Goal: Transaction & Acquisition: Register for event/course

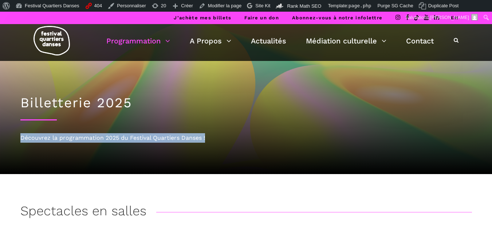
click at [239, 125] on div "Billetterie 2025 Découvrez la programmation 2025 du Festival Quartiers Danses !" at bounding box center [246, 117] width 466 height 113
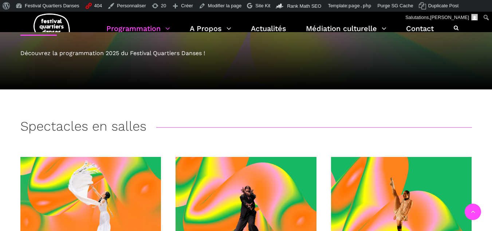
scroll to position [182, 0]
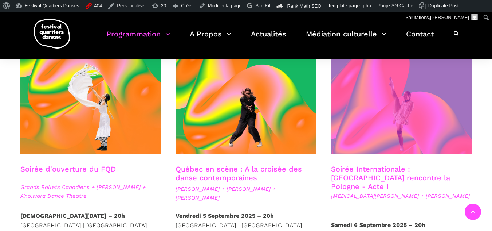
click at [410, 116] on span at bounding box center [401, 106] width 141 height 94
click at [370, 133] on span at bounding box center [401, 106] width 141 height 94
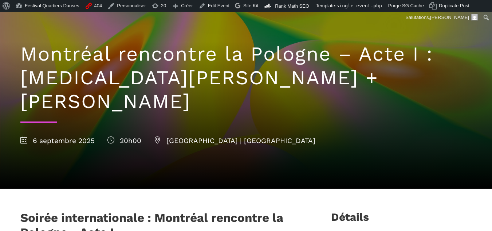
scroll to position [73, 0]
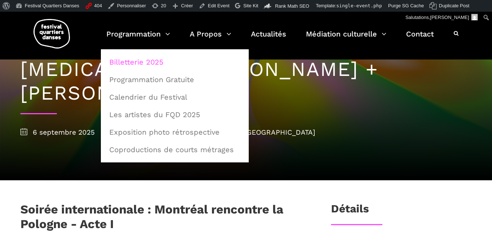
click at [140, 66] on link "Billetterie 2025" at bounding box center [175, 62] width 140 height 17
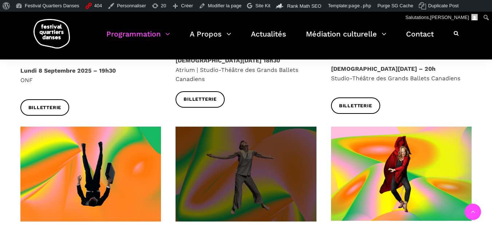
scroll to position [838, 0]
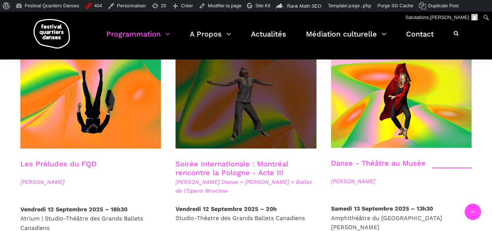
click at [219, 128] on span at bounding box center [246, 101] width 141 height 94
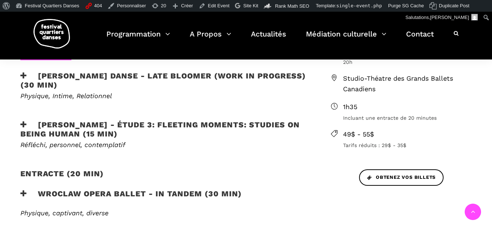
scroll to position [255, 0]
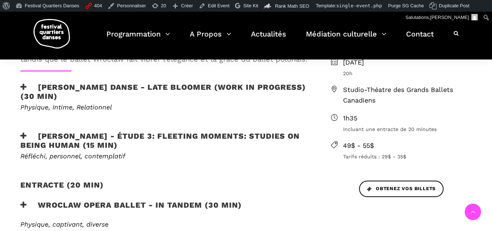
click at [19, 86] on div "[PERSON_NAME] Danse - Late bloomer (work in progress) (30 min)" at bounding box center [164, 92] width 302 height 21
click at [23, 88] on icon at bounding box center [23, 87] width 7 height 8
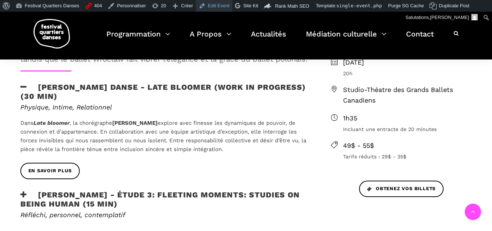
click at [208, 5] on link "Edit Event" at bounding box center [214, 6] width 36 height 12
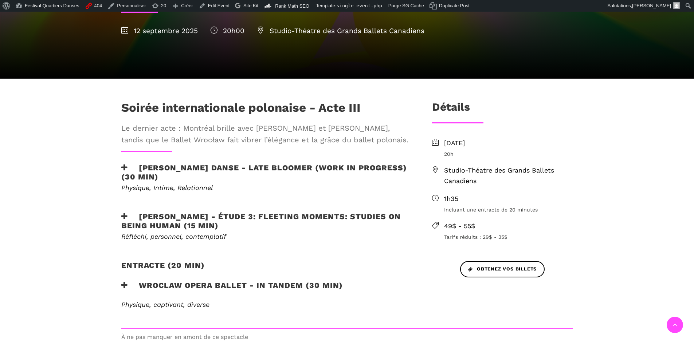
scroll to position [182, 0]
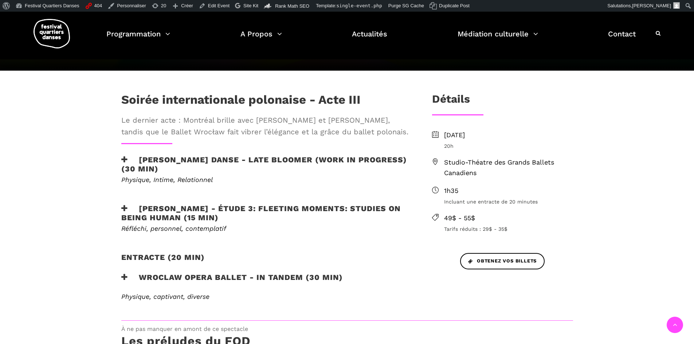
click at [127, 161] on icon at bounding box center [124, 160] width 7 height 8
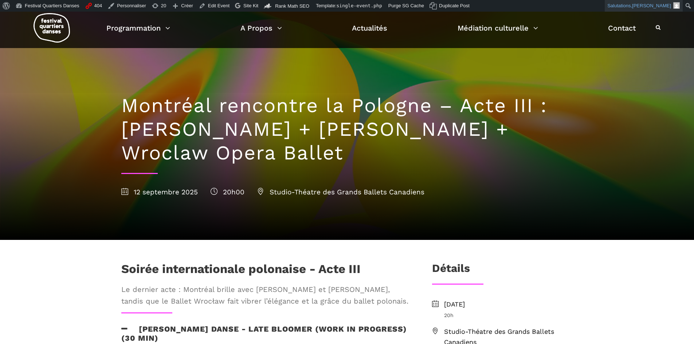
scroll to position [0, 0]
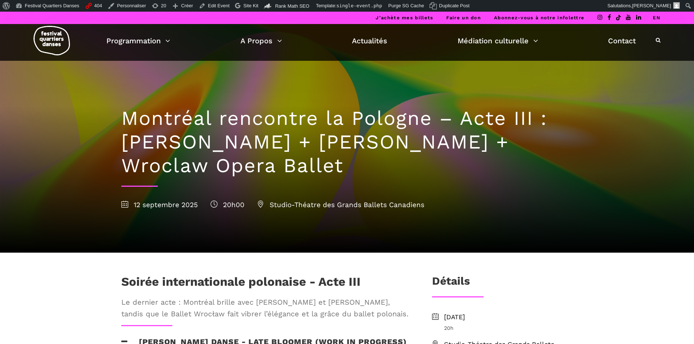
click at [655, 20] on link "EN" at bounding box center [657, 17] width 8 height 5
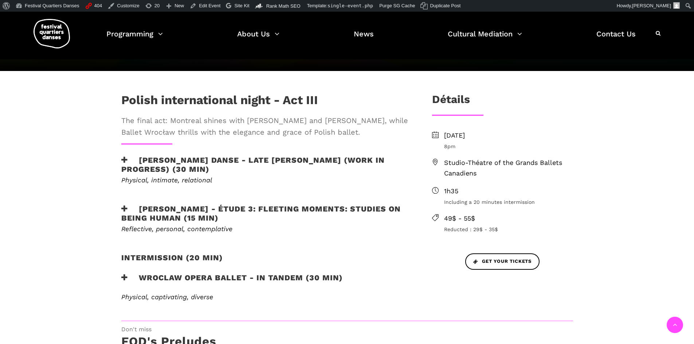
scroll to position [182, 0]
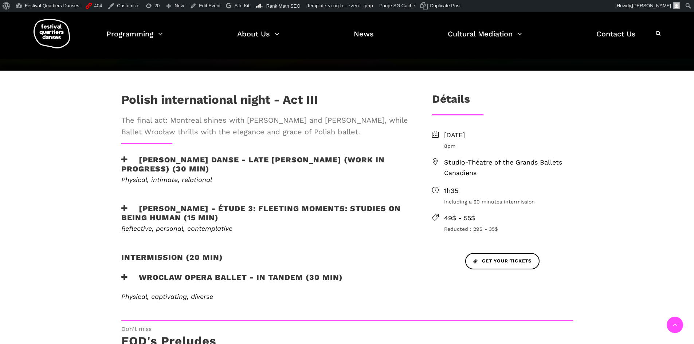
click at [126, 158] on icon at bounding box center [124, 160] width 7 height 8
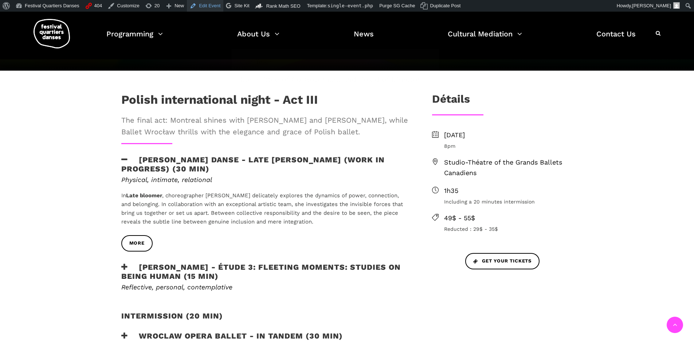
click at [211, 5] on link "Edit Event" at bounding box center [205, 6] width 36 height 12
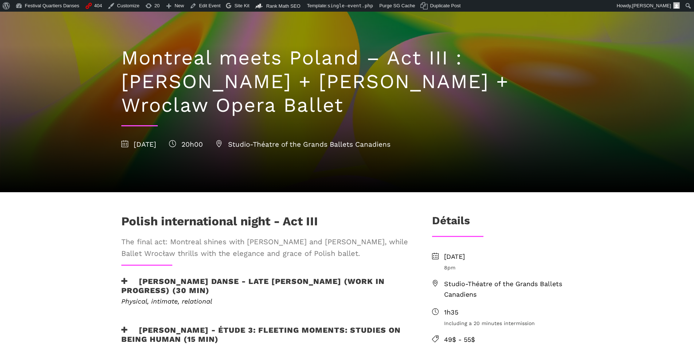
scroll to position [109, 0]
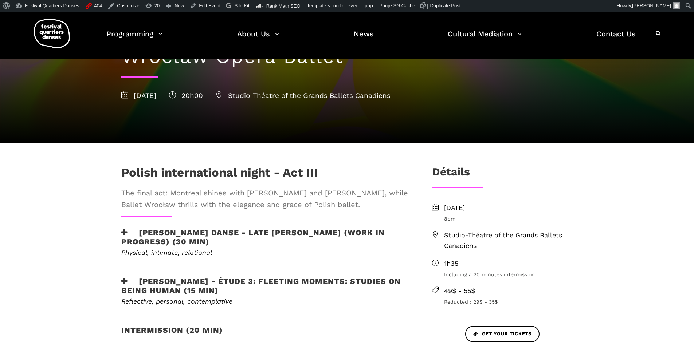
click at [118, 236] on div "[PERSON_NAME] Danse - Late [PERSON_NAME] (work in progress) (30 min)" at bounding box center [265, 238] width 302 height 21
click at [121, 236] on div "[PERSON_NAME] Danse - Late [PERSON_NAME] (work in progress) (30 min)" at bounding box center [265, 238] width 302 height 21
click at [124, 229] on icon at bounding box center [124, 233] width 7 height 8
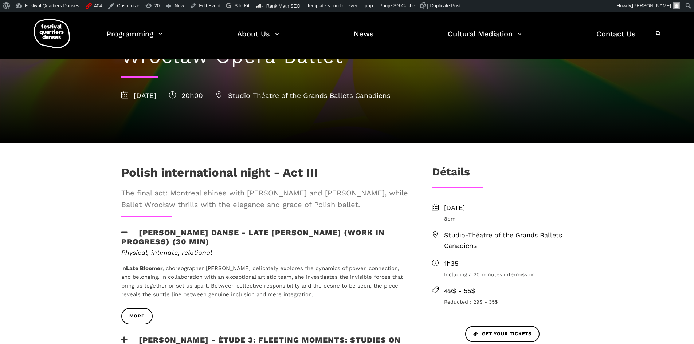
click at [124, 229] on icon at bounding box center [124, 233] width 7 height 8
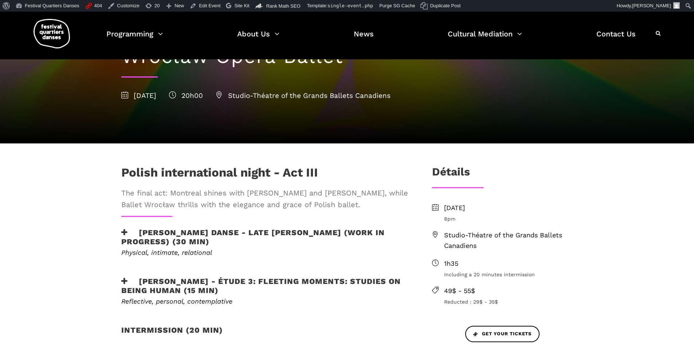
click at [127, 232] on icon at bounding box center [124, 233] width 7 height 8
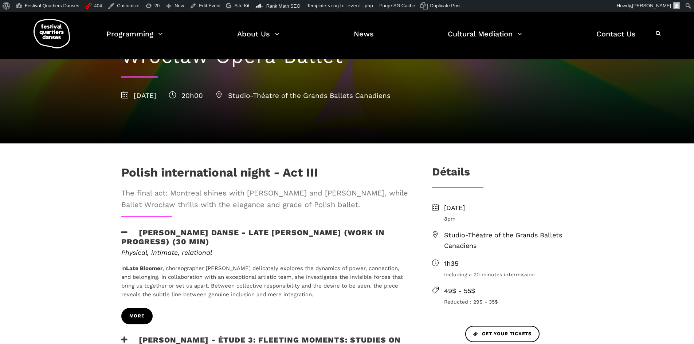
click at [138, 321] on link "More" at bounding box center [136, 316] width 31 height 16
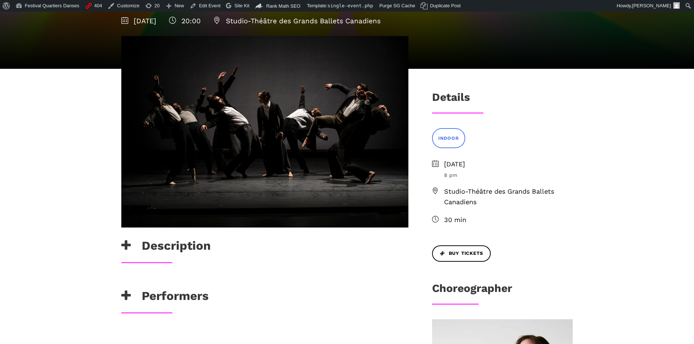
scroll to position [219, 0]
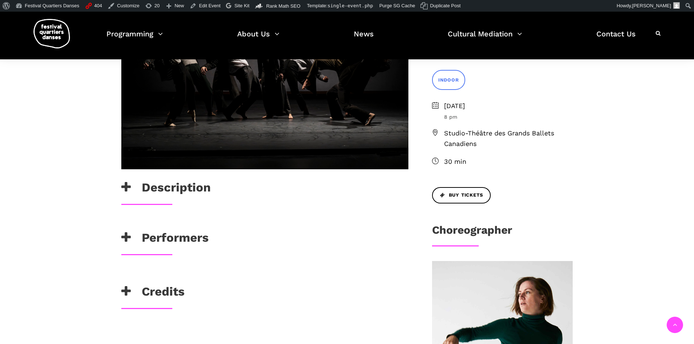
click at [125, 186] on icon at bounding box center [125, 187] width 9 height 12
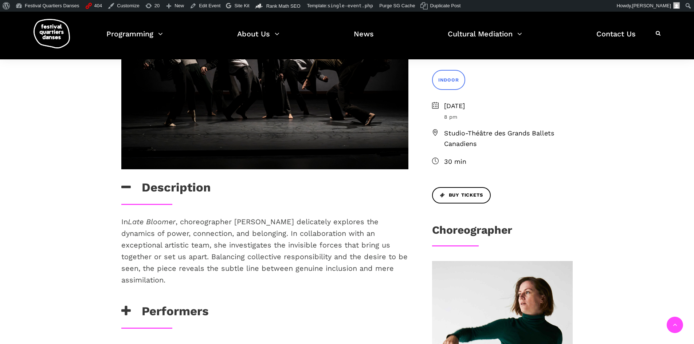
click at [125, 186] on icon at bounding box center [125, 187] width 9 height 12
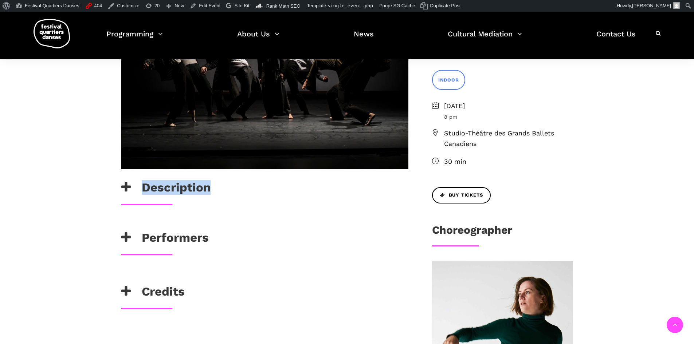
click at [125, 186] on icon at bounding box center [125, 187] width 9 height 12
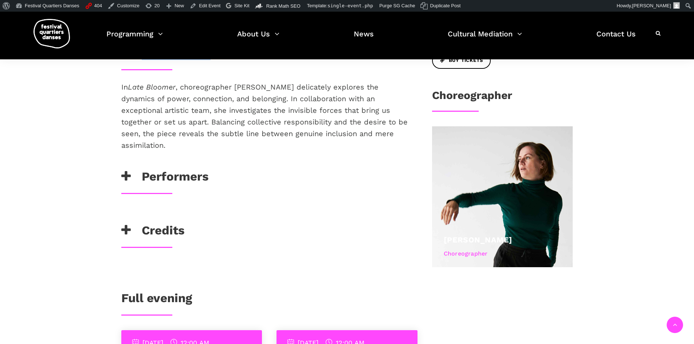
scroll to position [364, 0]
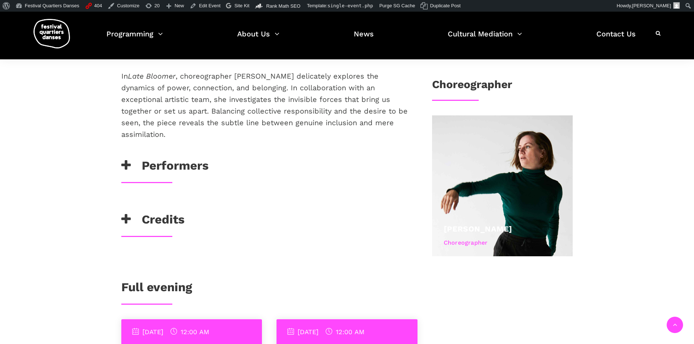
click at [125, 163] on icon at bounding box center [125, 166] width 9 height 12
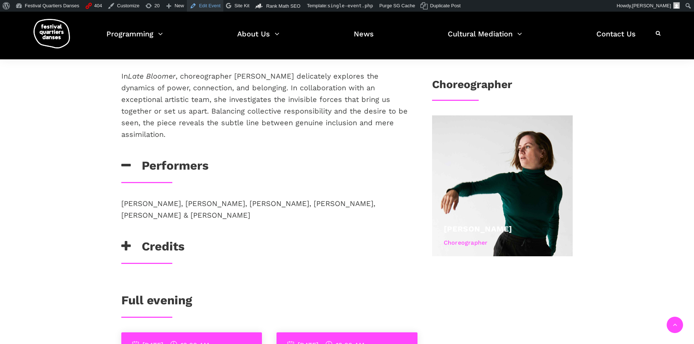
click at [207, 6] on link "Edit Event" at bounding box center [205, 6] width 36 height 12
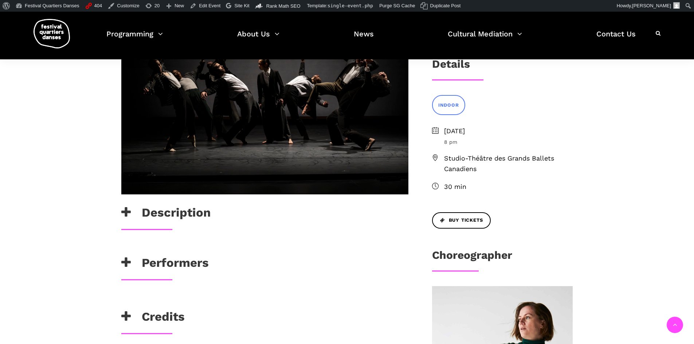
scroll to position [255, 0]
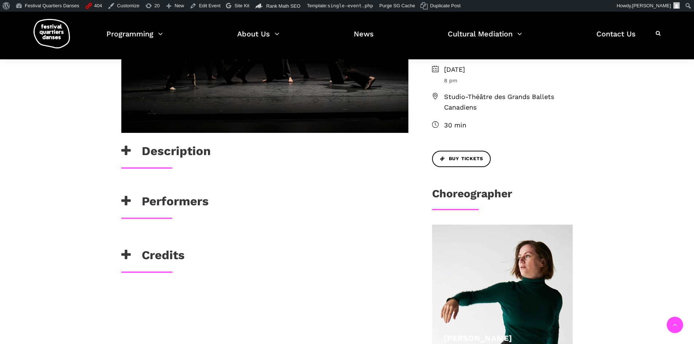
click at [137, 204] on h3 "Performers" at bounding box center [164, 203] width 87 height 18
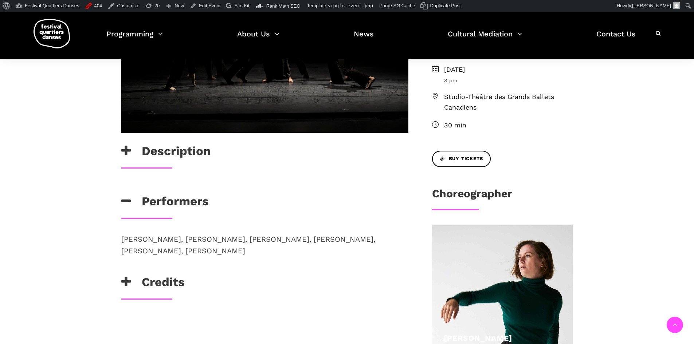
click at [137, 204] on h3 "Performers" at bounding box center [164, 203] width 87 height 18
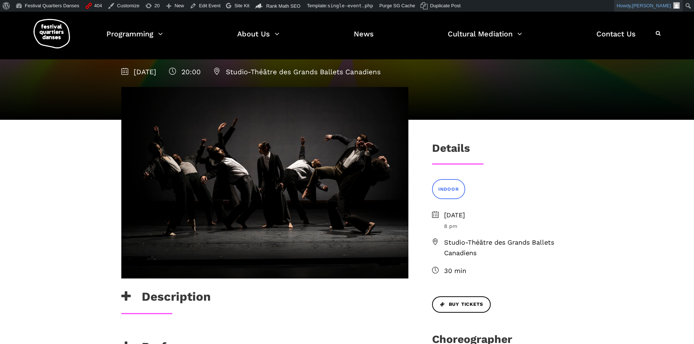
scroll to position [0, 0]
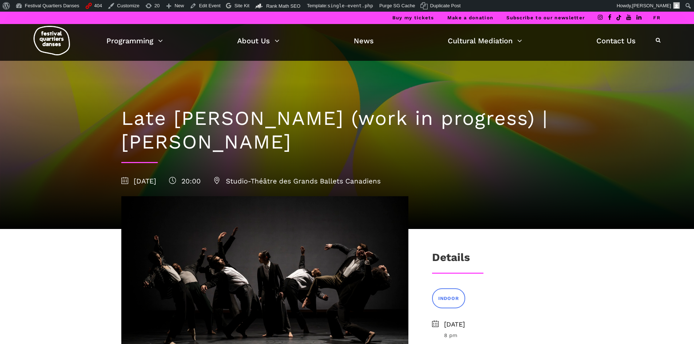
click at [655, 20] on link "FR" at bounding box center [656, 17] width 7 height 5
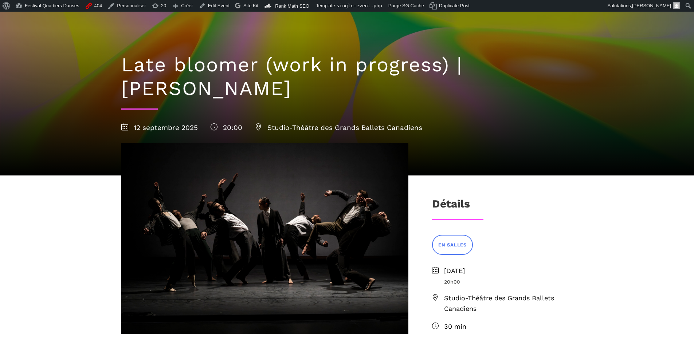
scroll to position [109, 0]
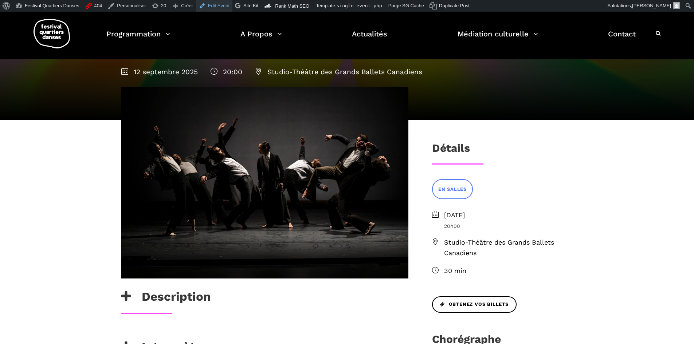
click at [210, 7] on link "Edit Event" at bounding box center [214, 6] width 36 height 12
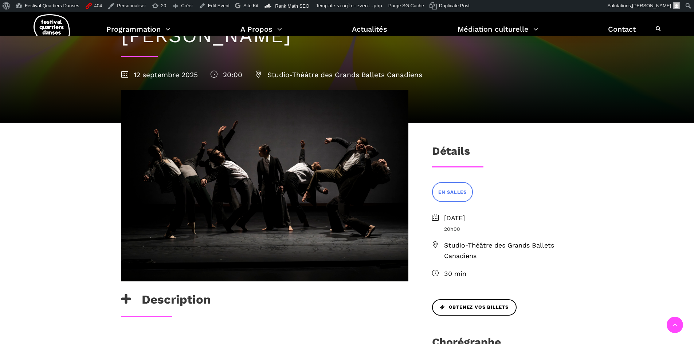
scroll to position [182, 0]
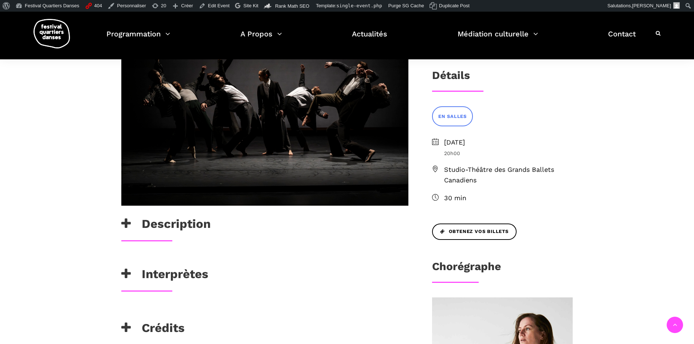
click at [128, 272] on icon at bounding box center [125, 274] width 9 height 12
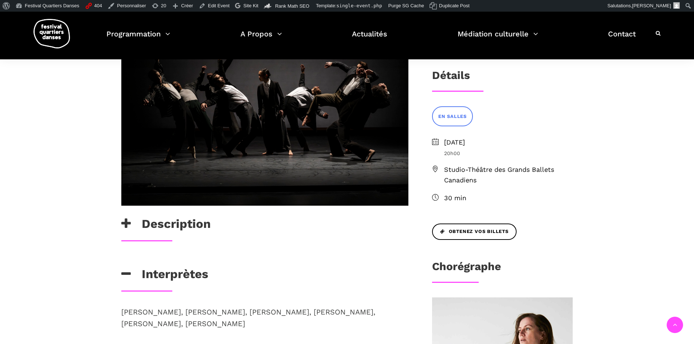
click at [127, 267] on h3 "Interprètes" at bounding box center [164, 276] width 87 height 18
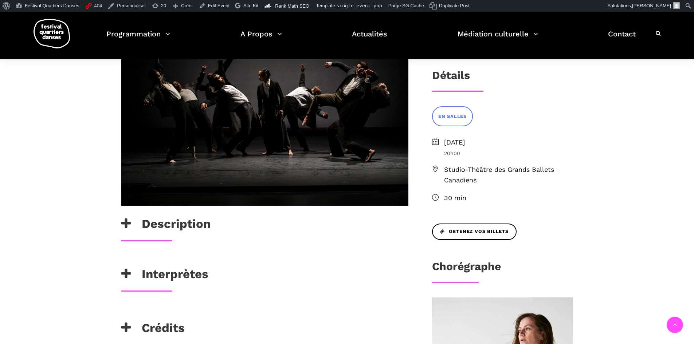
scroll to position [0, 0]
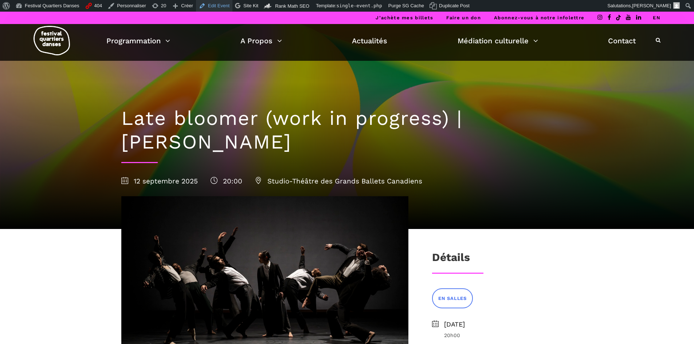
click at [206, 10] on link "Edit Event" at bounding box center [214, 6] width 36 height 12
click at [657, 20] on li "EN" at bounding box center [657, 18] width 8 height 12
click at [657, 17] on link "EN" at bounding box center [657, 17] width 8 height 5
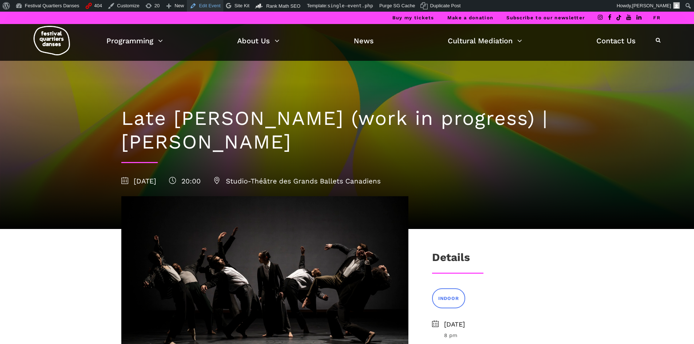
click at [200, 8] on link "Edit Event" at bounding box center [205, 6] width 36 height 12
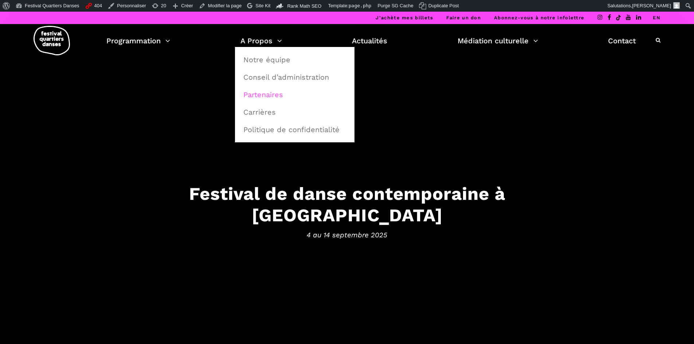
click at [261, 98] on link "Partenaires" at bounding box center [294, 94] width 111 height 17
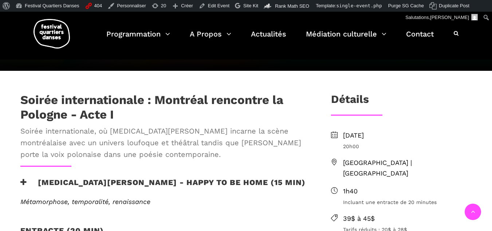
scroll to position [255, 0]
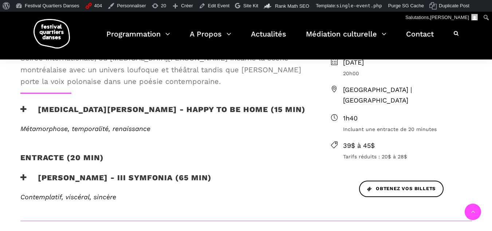
click at [22, 105] on icon at bounding box center [23, 109] width 7 height 8
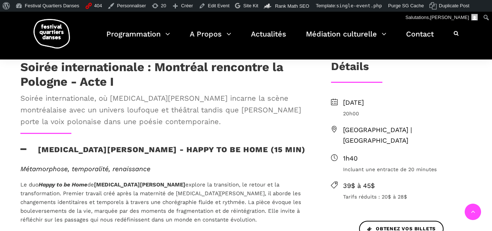
scroll to position [146, 0]
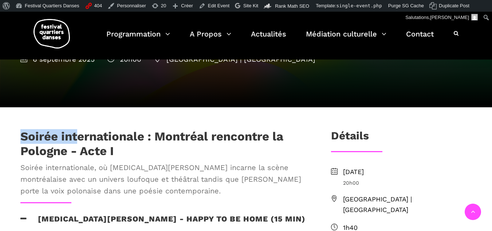
drag, startPoint x: 31, startPoint y: 108, endPoint x: 78, endPoint y: 111, distance: 46.7
click at [78, 129] on div "Soirée internationale : Montréal rencontre la Pologne - Acte I Soirée internati…" at bounding box center [164, 165] width 302 height 73
click at [137, 129] on h1 "Soirée internationale : Montréal rencontre la Pologne - Acte I" at bounding box center [163, 143] width 287 height 29
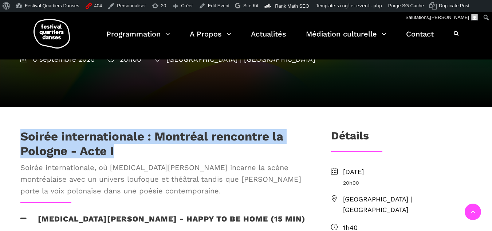
drag, startPoint x: 133, startPoint y: 128, endPoint x: 13, endPoint y: 112, distance: 120.2
click at [13, 129] on div "Soirée internationale : Montréal rencontre la Pologne - Acte I Soirée internati…" at bounding box center [164, 165] width 302 height 73
copy h1 "Soirée internationale : Montréal rencontre la Pologne - Acte I"
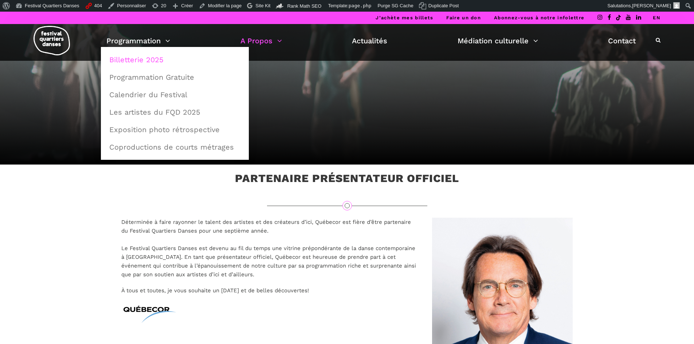
click at [139, 57] on link "Billetterie 2025" at bounding box center [175, 59] width 140 height 17
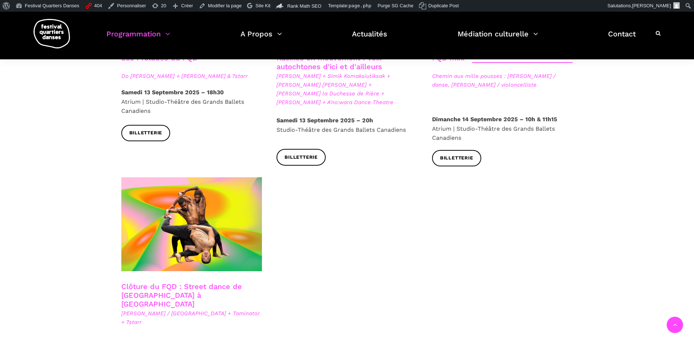
scroll to position [1166, 0]
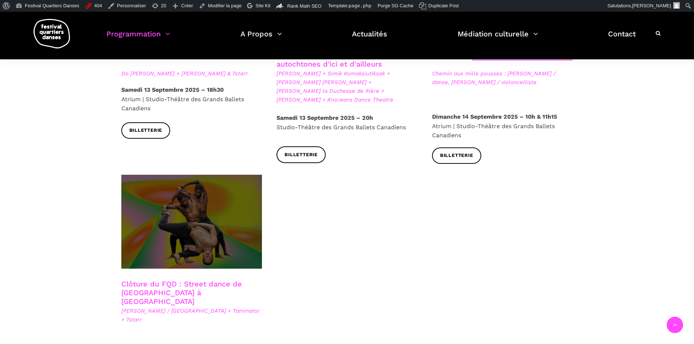
click at [233, 212] on span at bounding box center [191, 222] width 141 height 94
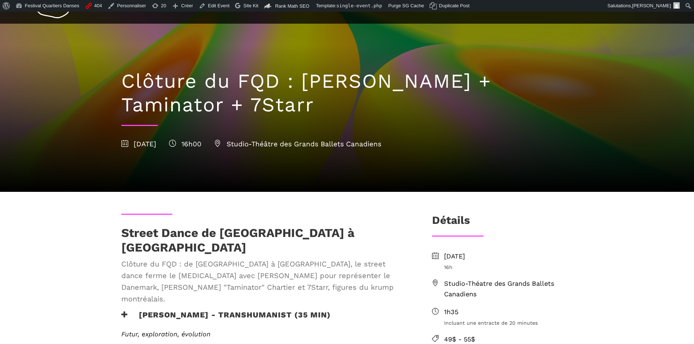
scroll to position [73, 0]
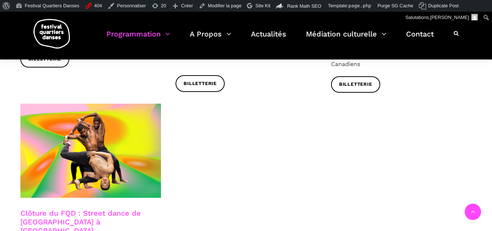
scroll to position [1275, 0]
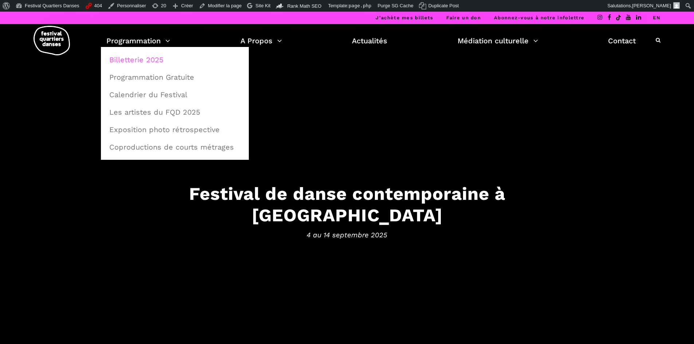
click at [148, 56] on link "Billetterie 2025" at bounding box center [175, 59] width 140 height 17
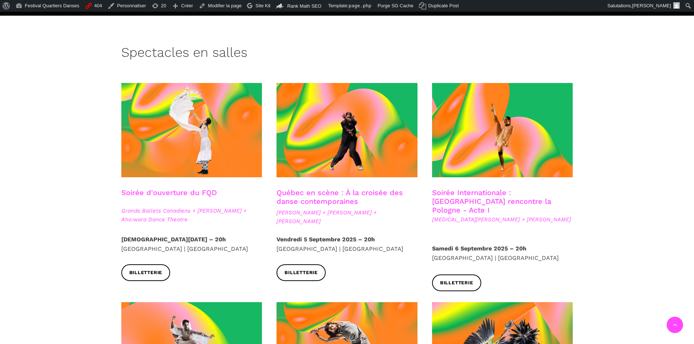
scroll to position [255, 0]
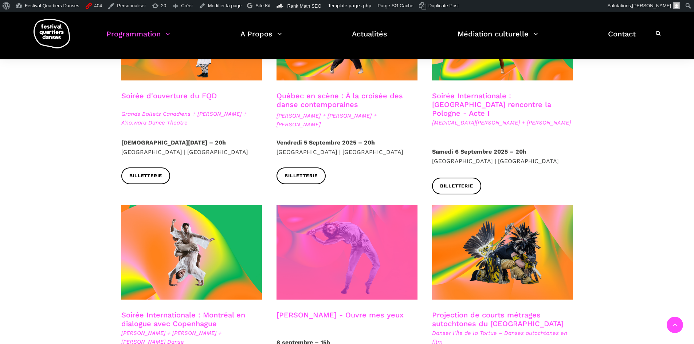
click at [350, 271] on span at bounding box center [347, 252] width 141 height 94
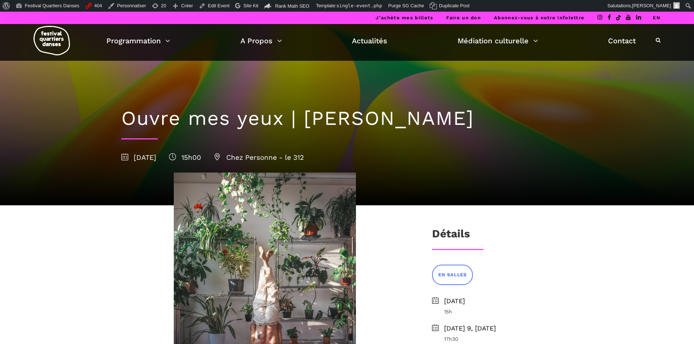
drag, startPoint x: 91, startPoint y: 109, endPoint x: 476, endPoint y: 118, distance: 384.5
click at [476, 118] on div "Ouvre mes yeux | [PERSON_NAME] [DATE] 15h00 Chez Personne - le 312" at bounding box center [347, 109] width 694 height 194
click at [434, 153] on div "[DATE] 15h00 Chez Personne - le 312" at bounding box center [347, 157] width 452 height 11
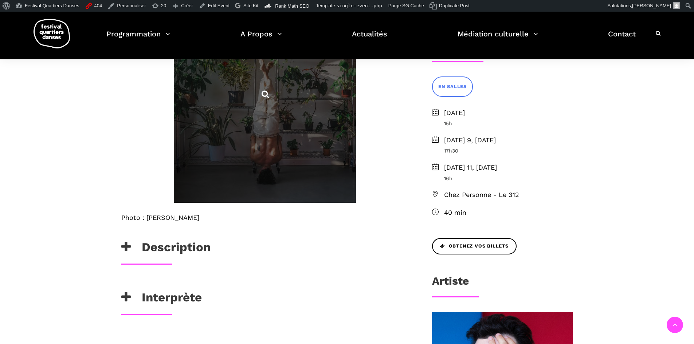
scroll to position [219, 0]
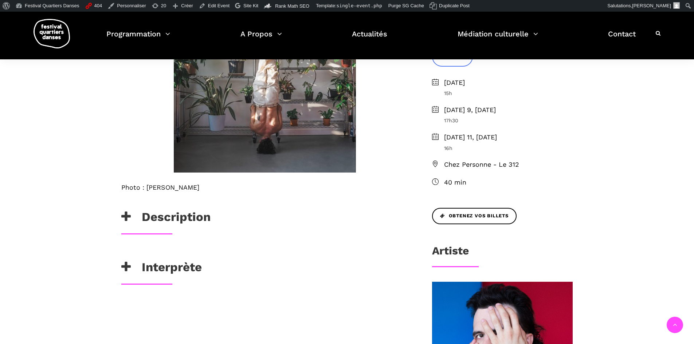
click at [132, 214] on h3 "Description" at bounding box center [165, 219] width 89 height 18
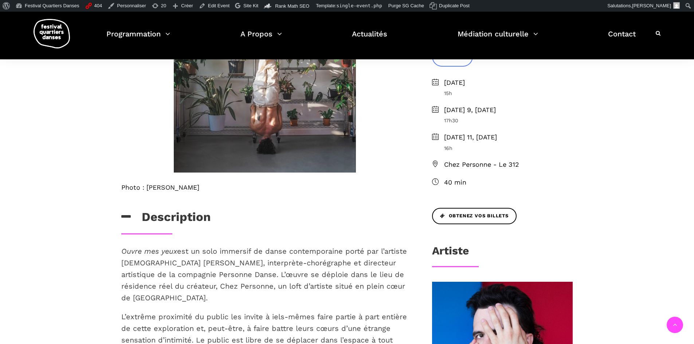
scroll to position [255, 0]
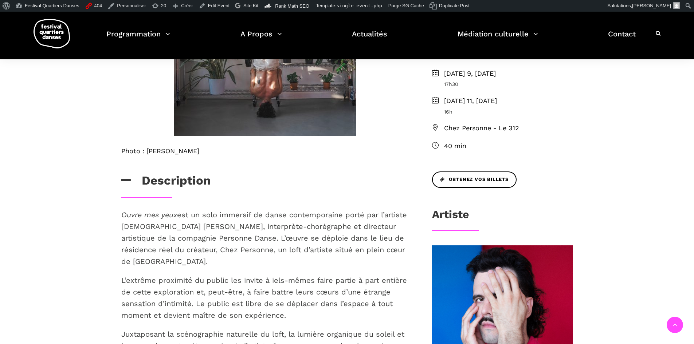
click at [128, 177] on icon at bounding box center [125, 181] width 9 height 12
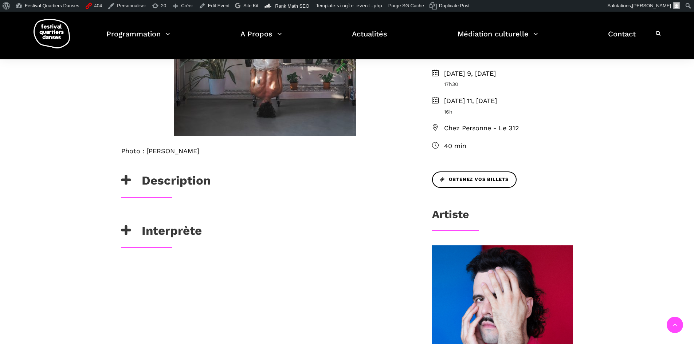
click at [125, 191] on h3 "Description" at bounding box center [165, 182] width 89 height 18
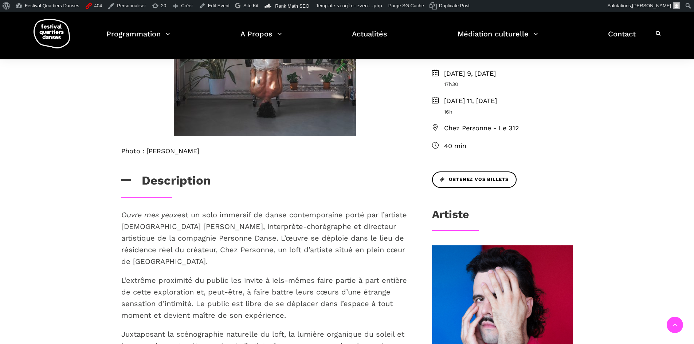
click at [125, 191] on h3 "Description" at bounding box center [165, 182] width 89 height 18
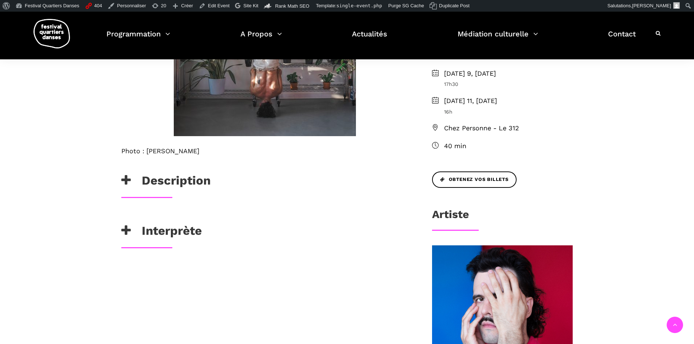
click at [128, 187] on h3 "Description" at bounding box center [165, 182] width 89 height 18
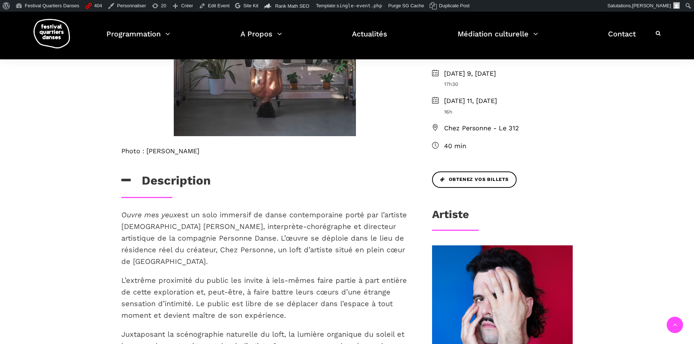
click at [128, 187] on h3 "Description" at bounding box center [165, 182] width 89 height 18
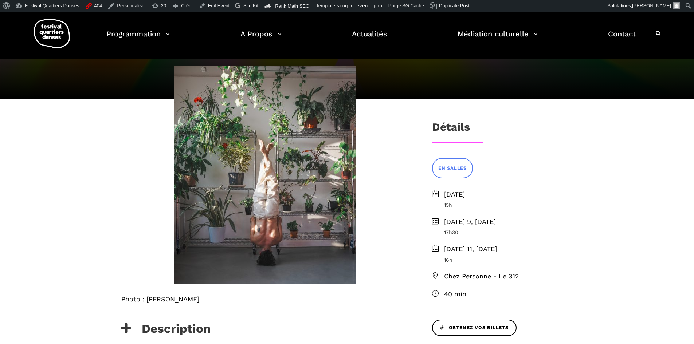
scroll to position [0, 0]
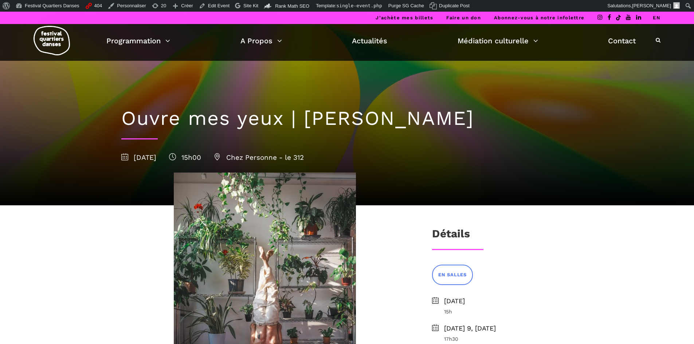
drag, startPoint x: 117, startPoint y: 117, endPoint x: 577, endPoint y: 124, distance: 459.5
click at [577, 124] on div "Ouvre mes yeux | [PERSON_NAME] [DATE] 15h00 Chez Personne - le 312" at bounding box center [347, 133] width 466 height 145
click at [125, 113] on h1 "Ouvre mes yeux | [PERSON_NAME]" at bounding box center [347, 119] width 452 height 24
drag, startPoint x: 124, startPoint y: 116, endPoint x: 589, endPoint y: 114, distance: 465.3
click at [589, 114] on div "Ouvre mes yeux | [PERSON_NAME] [DATE] 15h00 Chez Personne - le 312" at bounding box center [347, 109] width 694 height 194
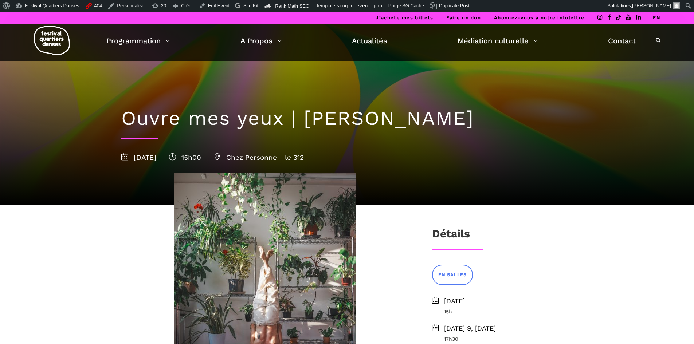
click at [312, 115] on h1 "Ouvre mes yeux | [PERSON_NAME]" at bounding box center [347, 119] width 452 height 24
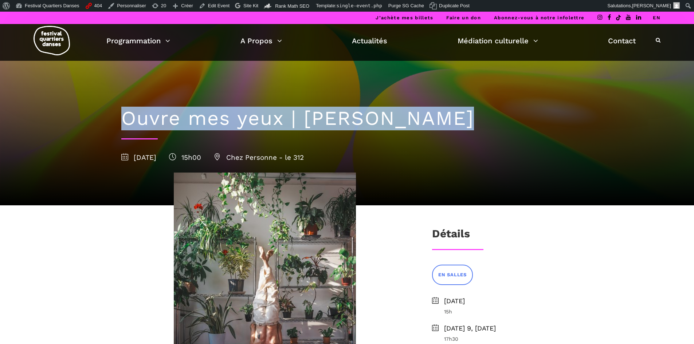
click at [312, 115] on h1 "Ouvre mes yeux | [PERSON_NAME]" at bounding box center [347, 119] width 452 height 24
click at [281, 133] on div "Ouvre mes yeux | [PERSON_NAME] [DATE] 15h00 Chez Personne - le 312" at bounding box center [347, 133] width 466 height 145
click at [283, 120] on h1 "Ouvre mes yeux | [PERSON_NAME]" at bounding box center [347, 119] width 452 height 24
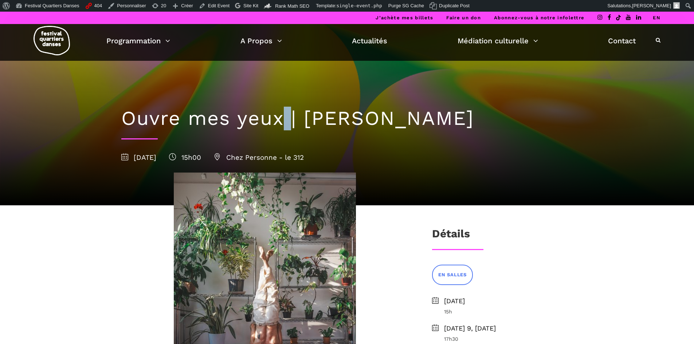
click at [283, 120] on h1 "Ouvre mes yeux | [PERSON_NAME]" at bounding box center [347, 119] width 452 height 24
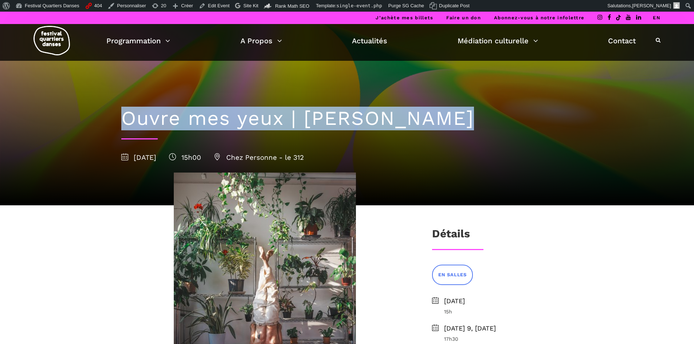
click at [283, 120] on h1 "Ouvre mes yeux | [PERSON_NAME]" at bounding box center [347, 119] width 452 height 24
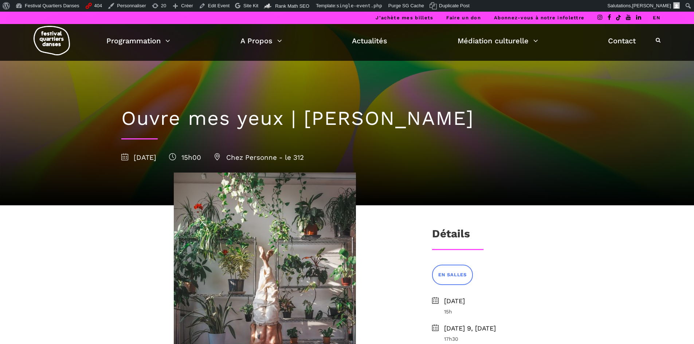
click at [283, 120] on h1 "Ouvre mes yeux | [PERSON_NAME]" at bounding box center [347, 119] width 452 height 24
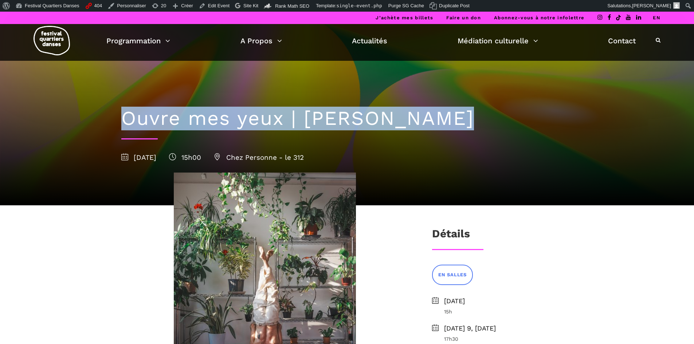
click at [283, 120] on h1 "Ouvre mes yeux | [PERSON_NAME]" at bounding box center [347, 119] width 452 height 24
click at [232, 132] on div "Ouvre mes yeux | [PERSON_NAME] [DATE] 15h00 Chez Personne - le 312" at bounding box center [347, 133] width 466 height 145
click at [483, 105] on div "Ouvre mes yeux | [PERSON_NAME] [DATE] 15h00 Chez Personne - le 312" at bounding box center [347, 133] width 466 height 145
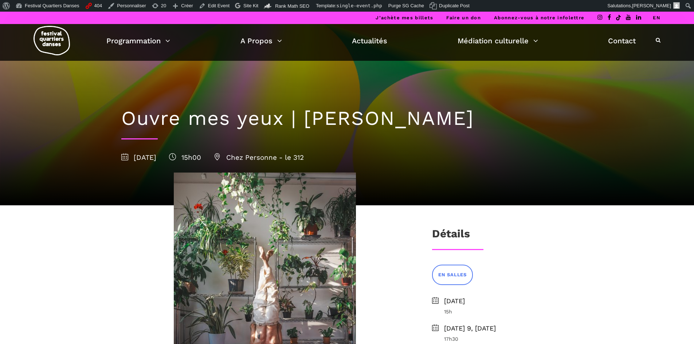
click at [450, 120] on h1 "Ouvre mes yeux | [PERSON_NAME]" at bounding box center [347, 119] width 452 height 24
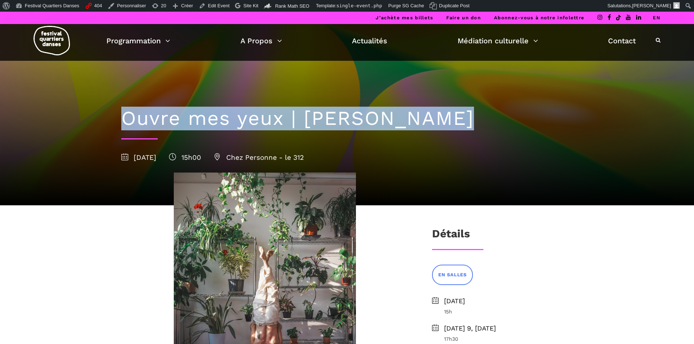
click at [450, 120] on h1 "Ouvre mes yeux | [PERSON_NAME]" at bounding box center [347, 119] width 452 height 24
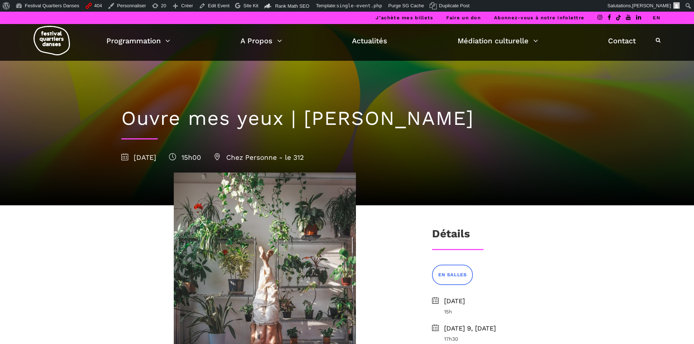
click at [493, 188] on div "Ouvre mes yeux | [PERSON_NAME] [DATE] 15h00 Chez Personne - le 312" at bounding box center [347, 133] width 466 height 145
click at [51, 36] on img at bounding box center [52, 41] width 36 height 30
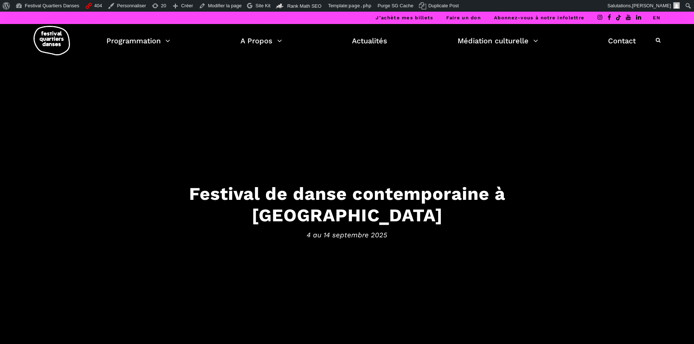
click at [232, 205] on h3 "Festival de danse contemporaine à Montréal" at bounding box center [347, 204] width 452 height 43
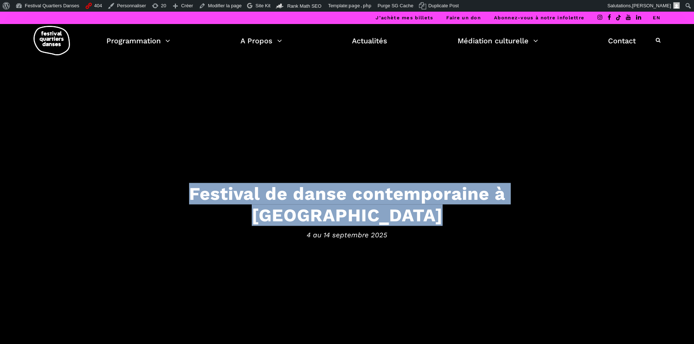
click at [232, 205] on h3 "Festival de danse contemporaine à Montréal" at bounding box center [347, 204] width 452 height 43
click at [411, 197] on h3 "Festival de danse contemporaine à Montréal" at bounding box center [347, 204] width 452 height 43
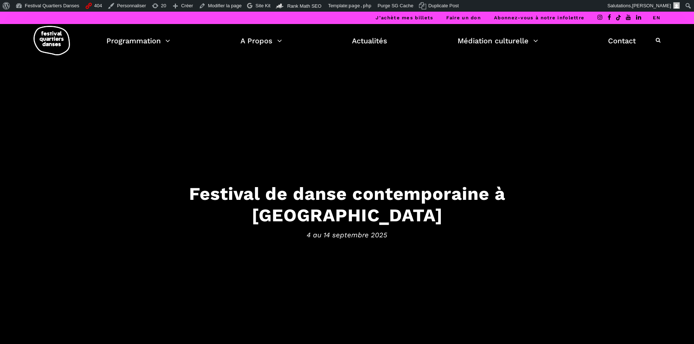
click at [412, 206] on h3 "Festival de danse contemporaine à Montréal" at bounding box center [347, 204] width 452 height 43
click at [213, 206] on h3 "Festival de danse contemporaine à Montréal" at bounding box center [347, 204] width 452 height 43
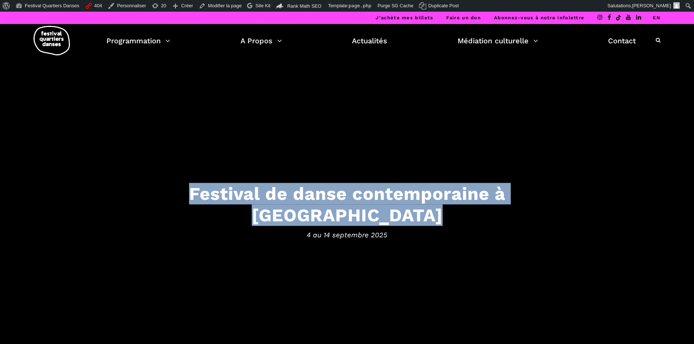
click at [213, 206] on h3 "Festival de danse contemporaine à Montréal" at bounding box center [347, 204] width 452 height 43
click at [576, 197] on div "Festival de danse contemporaine à Montréal 4 au 14 septembre 2025" at bounding box center [347, 214] width 466 height 62
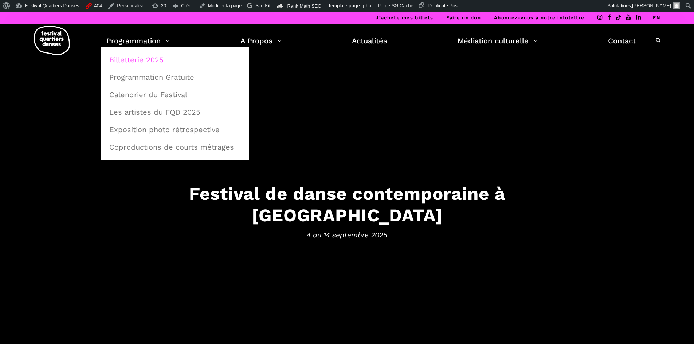
click at [146, 55] on link "Billetterie 2025" at bounding box center [175, 59] width 140 height 17
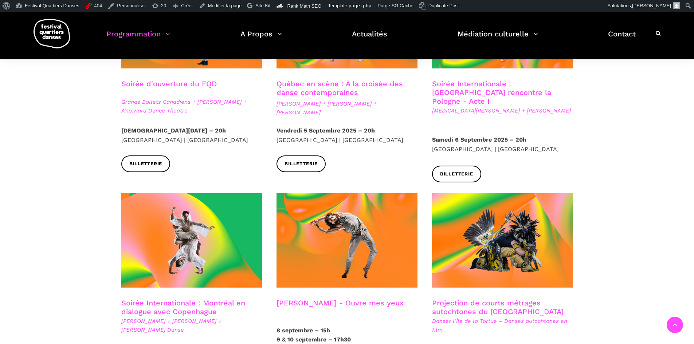
scroll to position [291, 0]
